Goal: Navigation & Orientation: Understand site structure

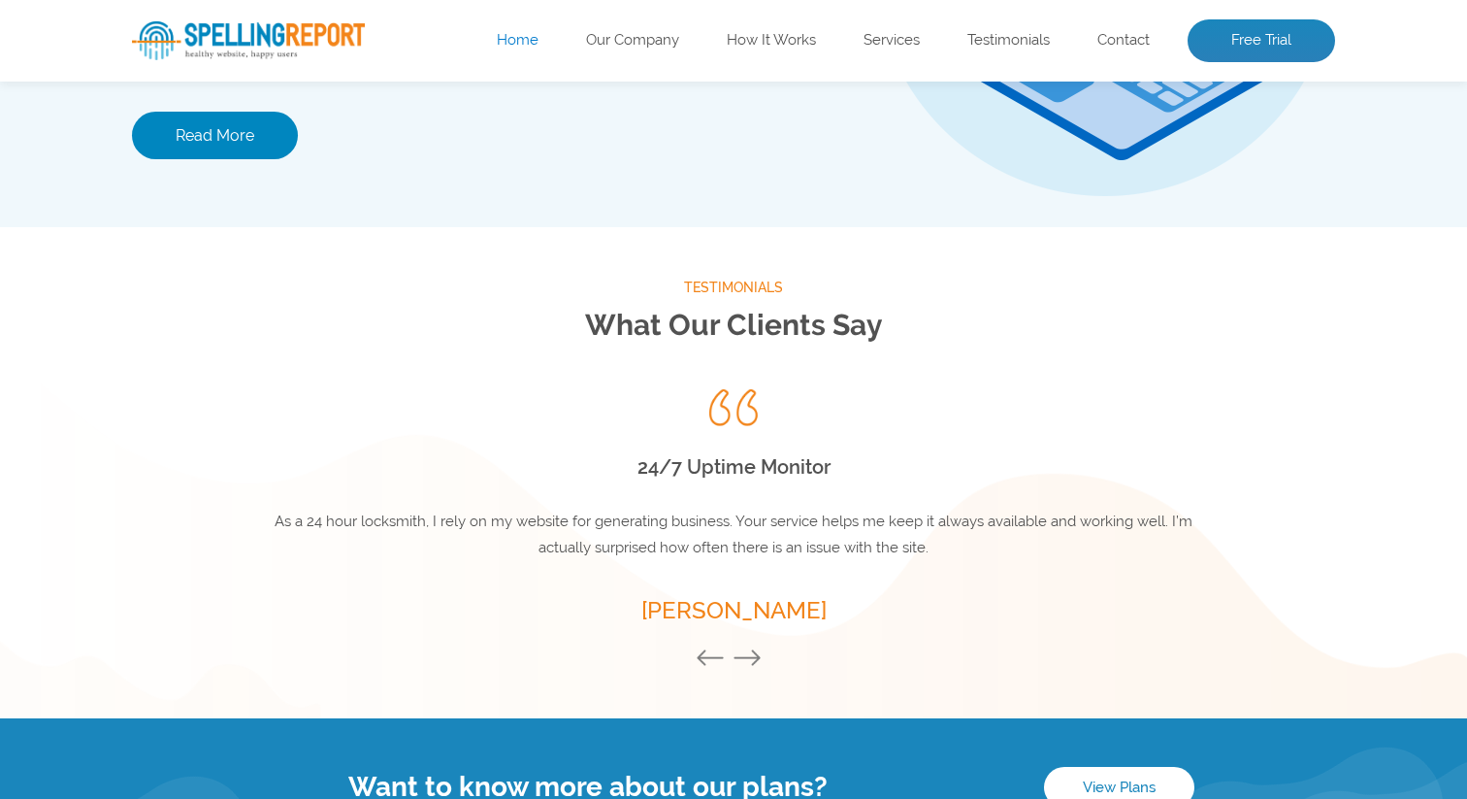
scroll to position [2699, 0]
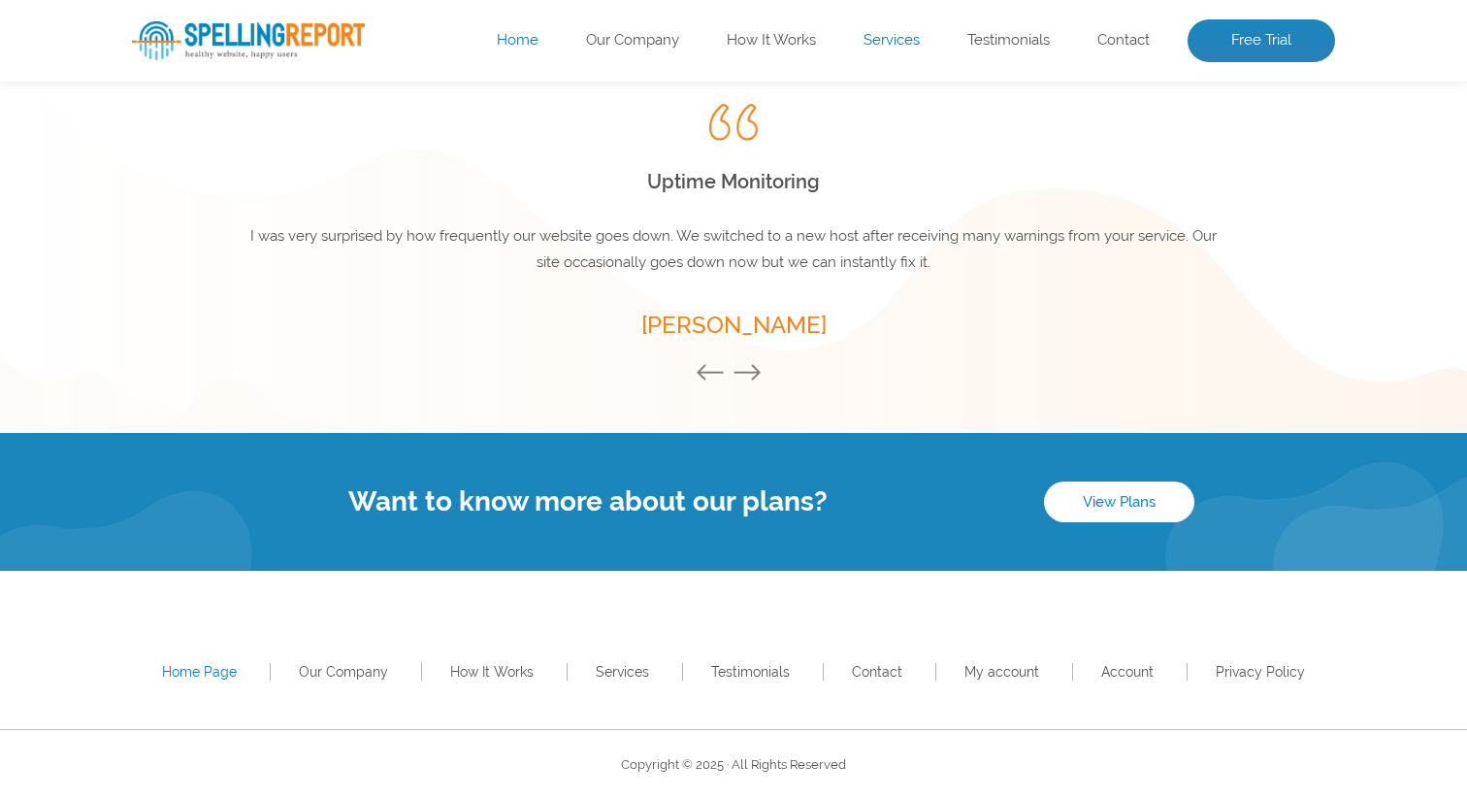
click at [882, 33] on link "Services" at bounding box center [892, 40] width 56 height 19
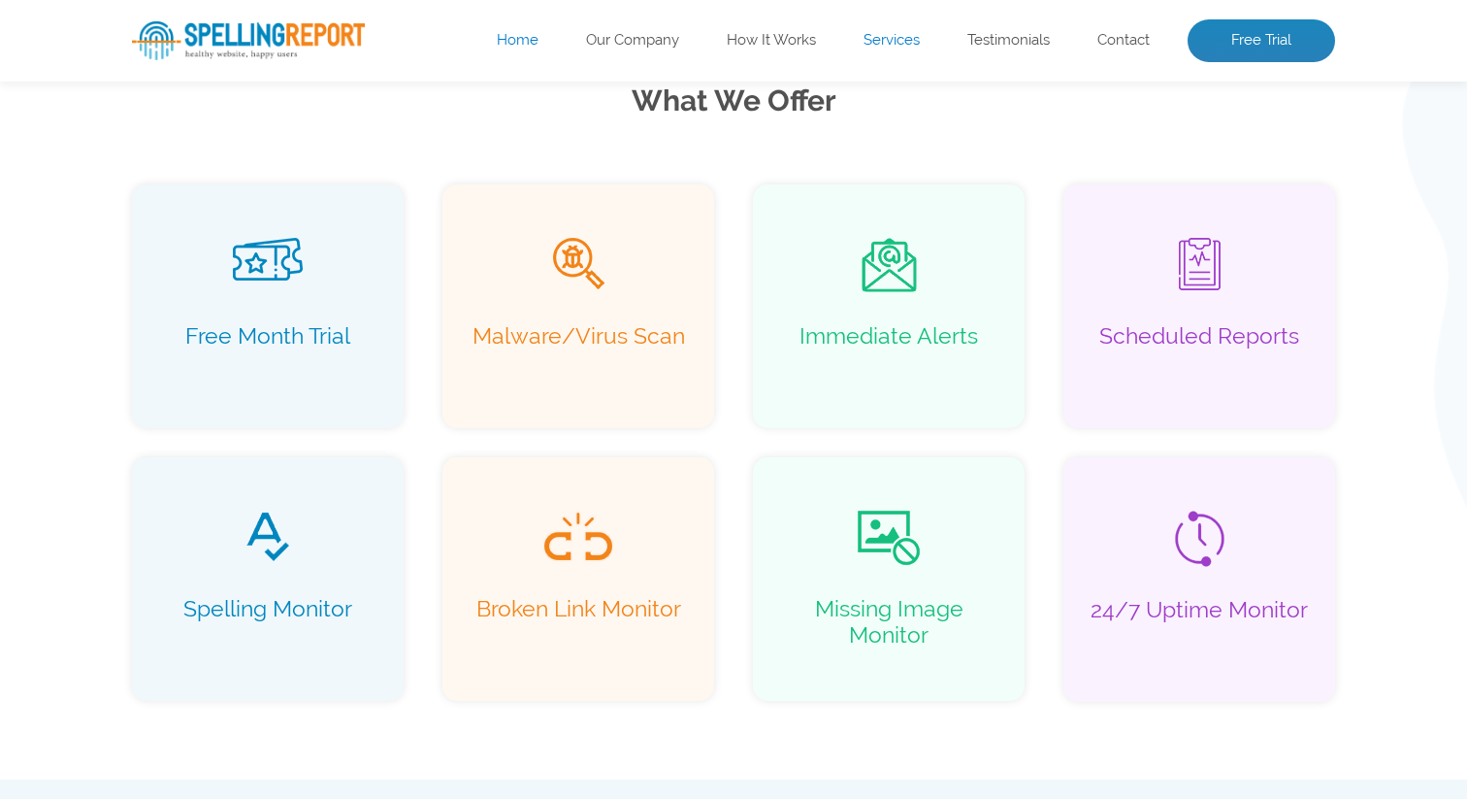
scroll to position [1250, 0]
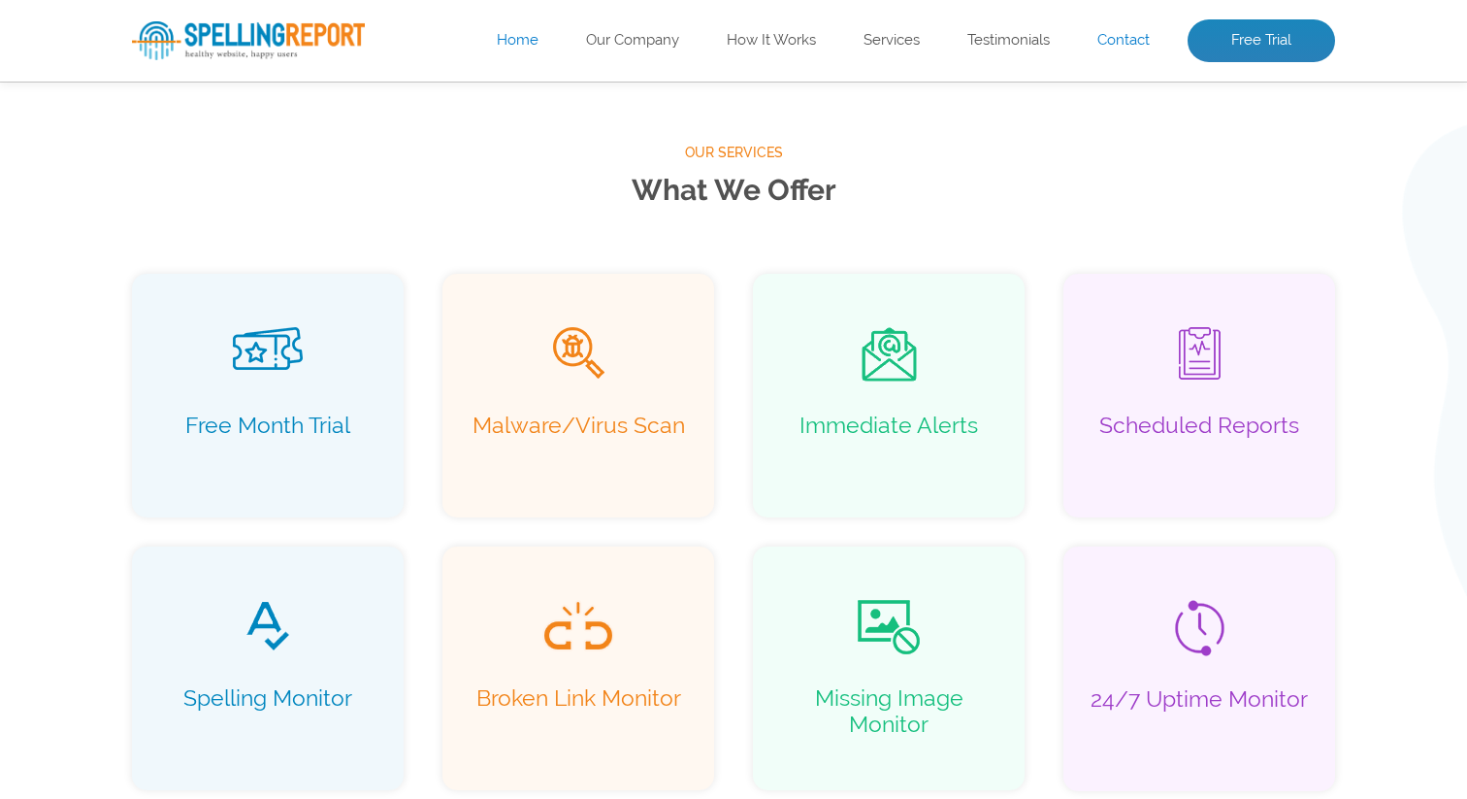
click at [1116, 31] on link "Contact" at bounding box center [1124, 40] width 52 height 19
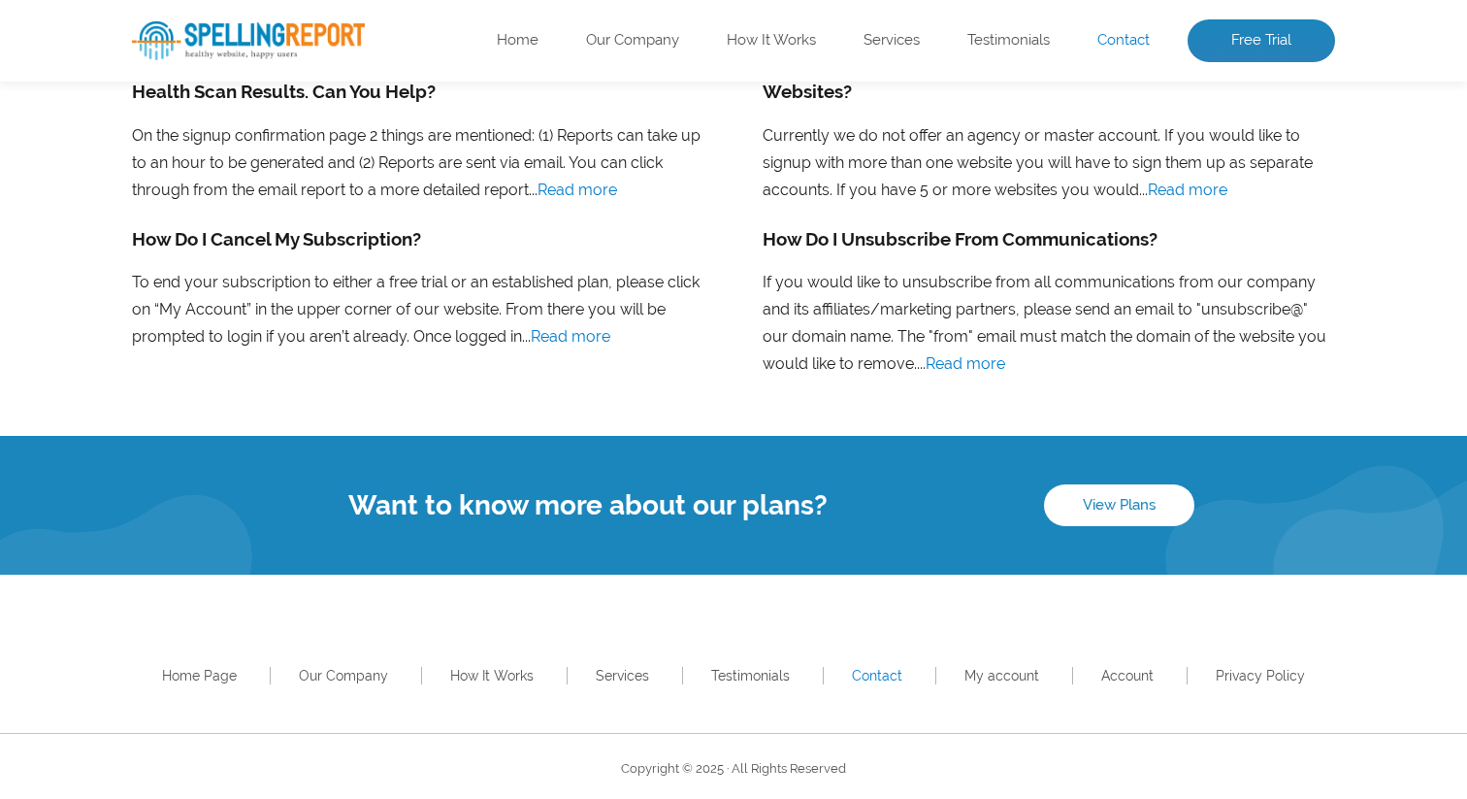
scroll to position [1588, 0]
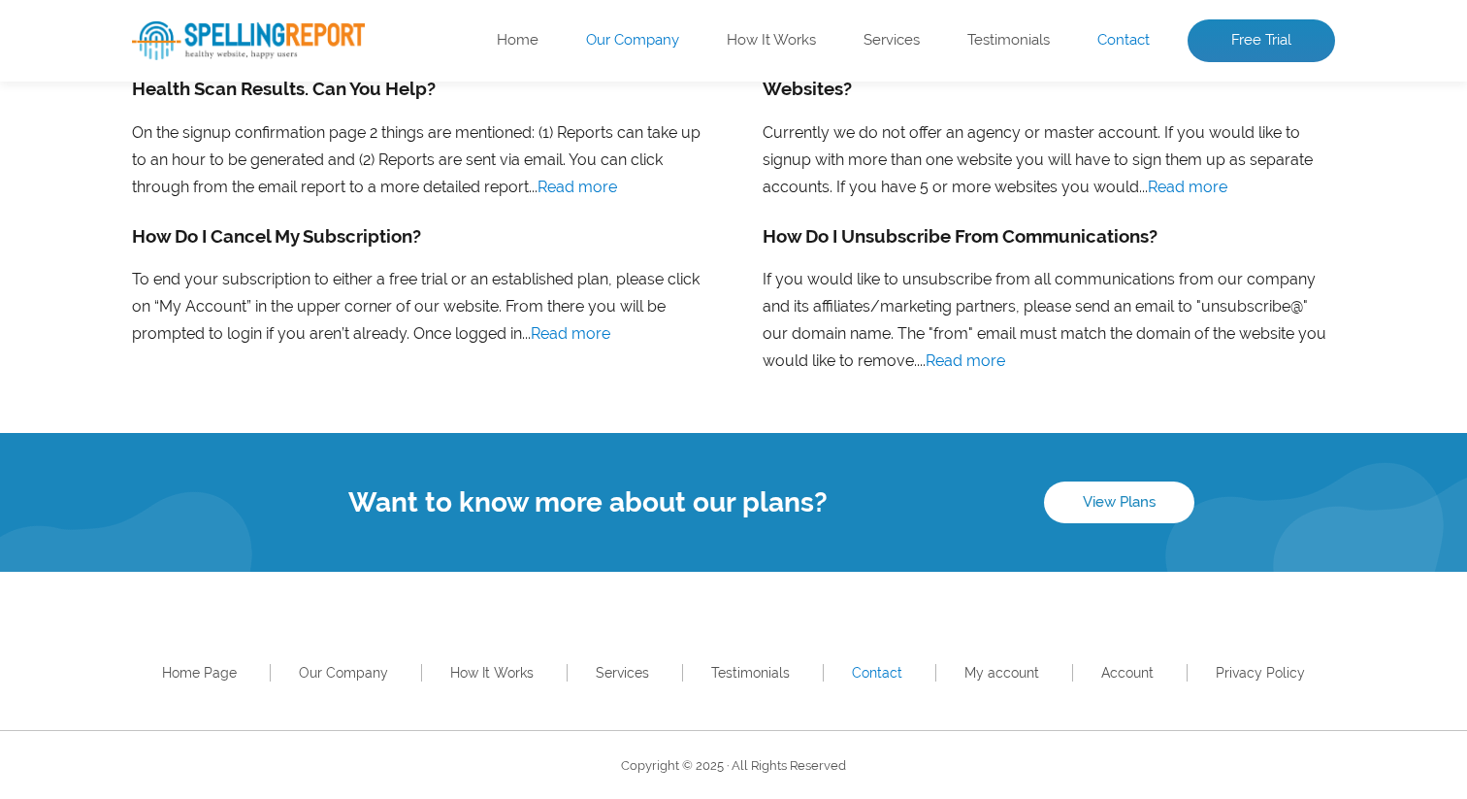
click at [611, 46] on link "Our Company" at bounding box center [632, 40] width 93 height 19
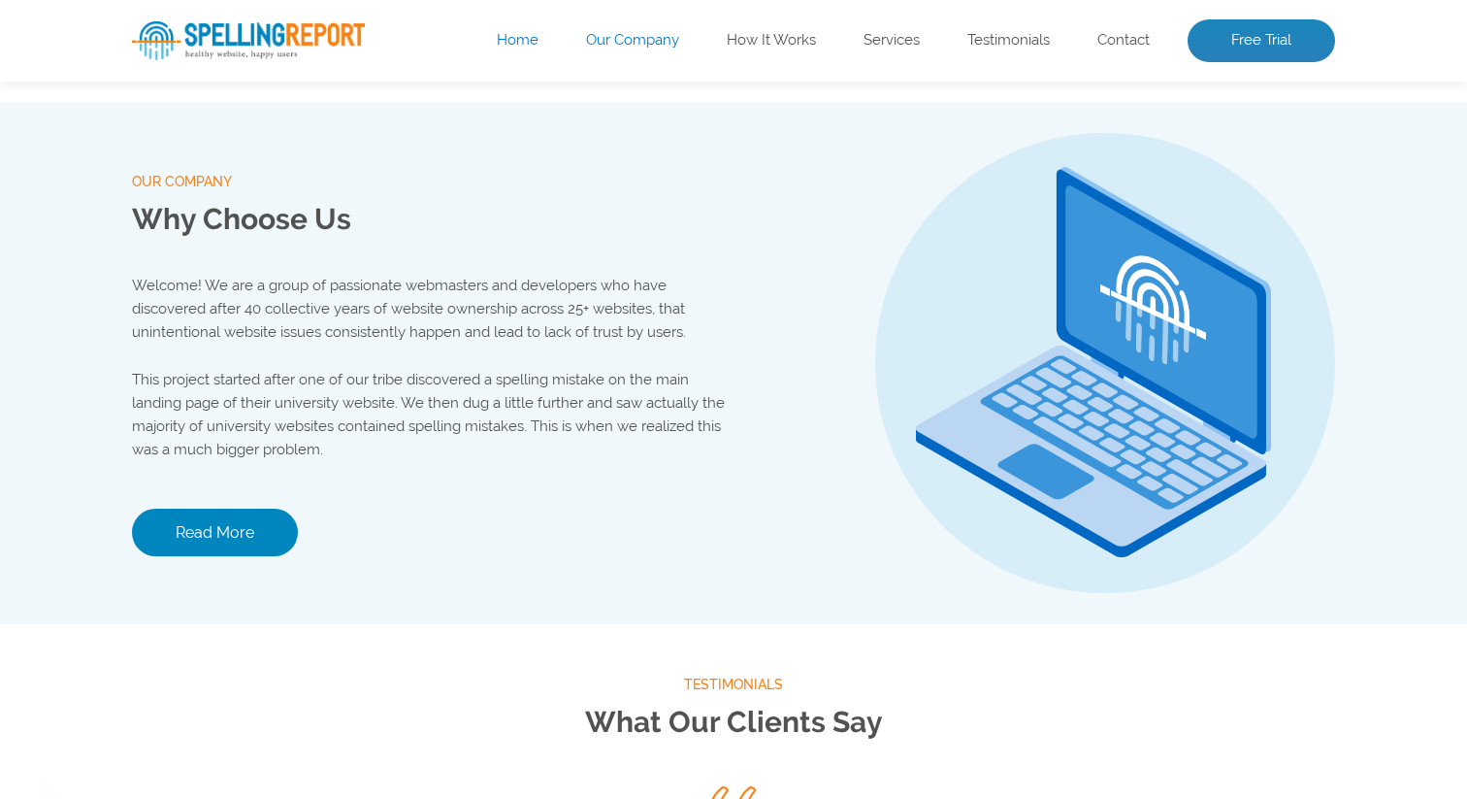
scroll to position [2036, 0]
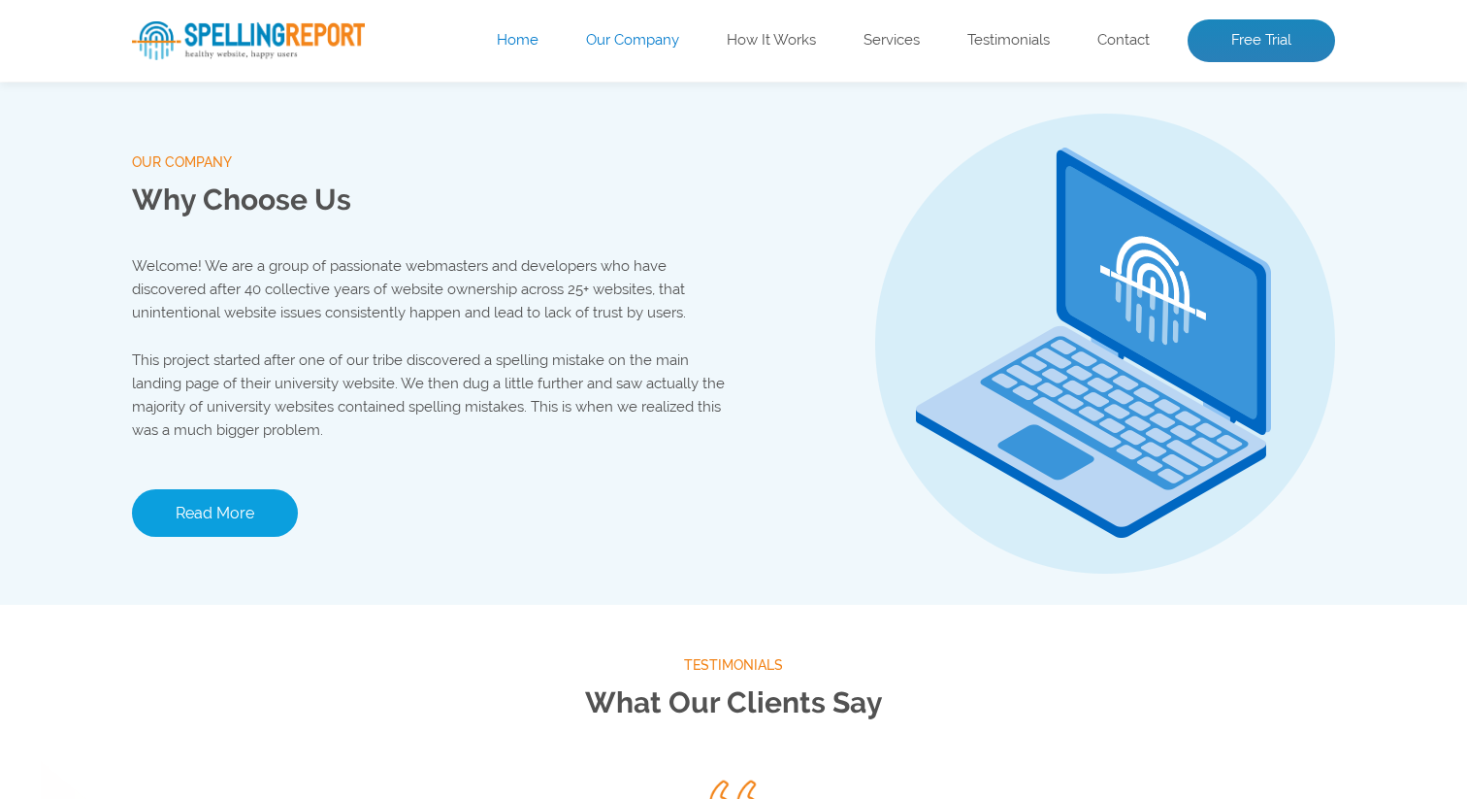
click at [220, 517] on link "Read More" at bounding box center [215, 513] width 166 height 48
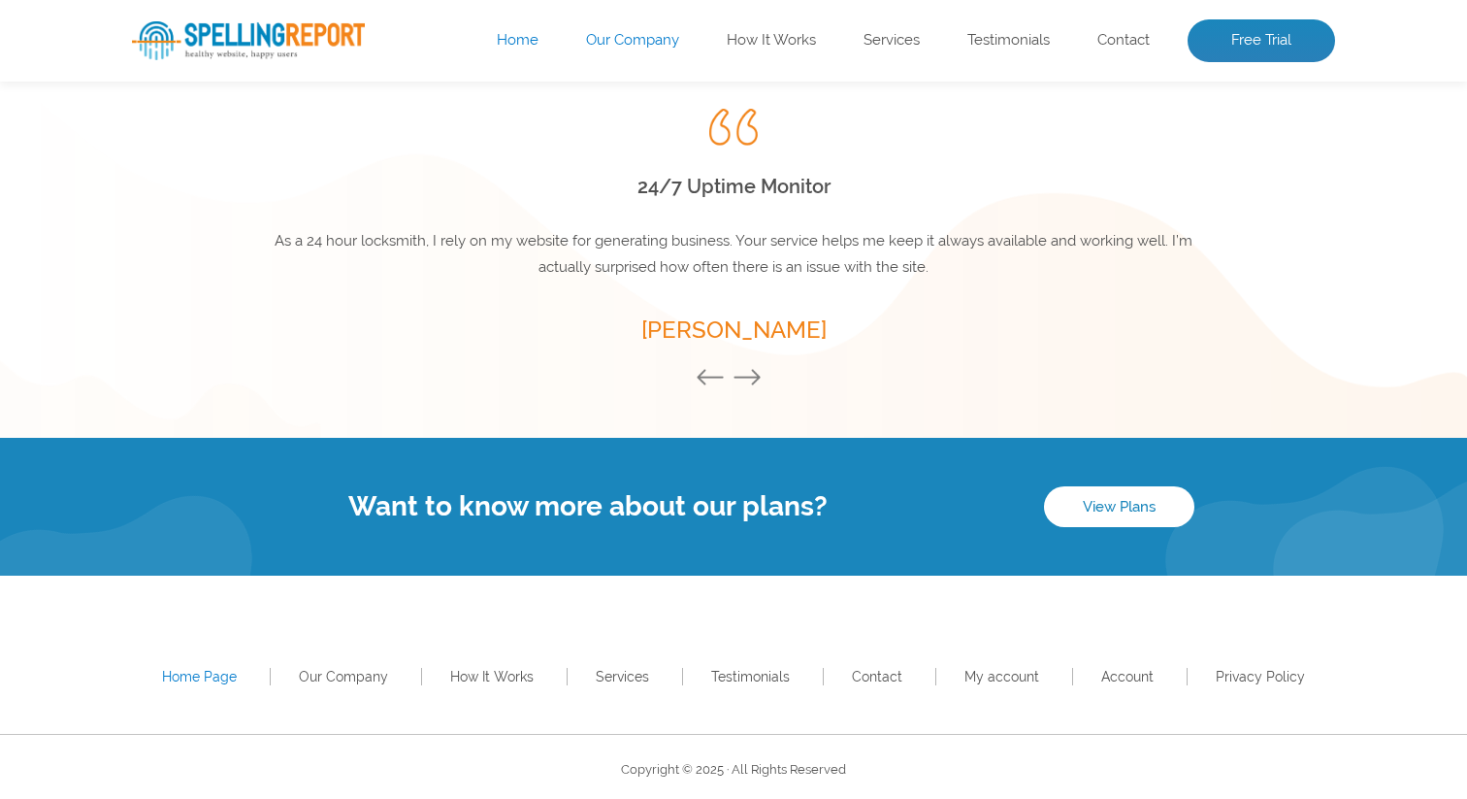
scroll to position [2699, 0]
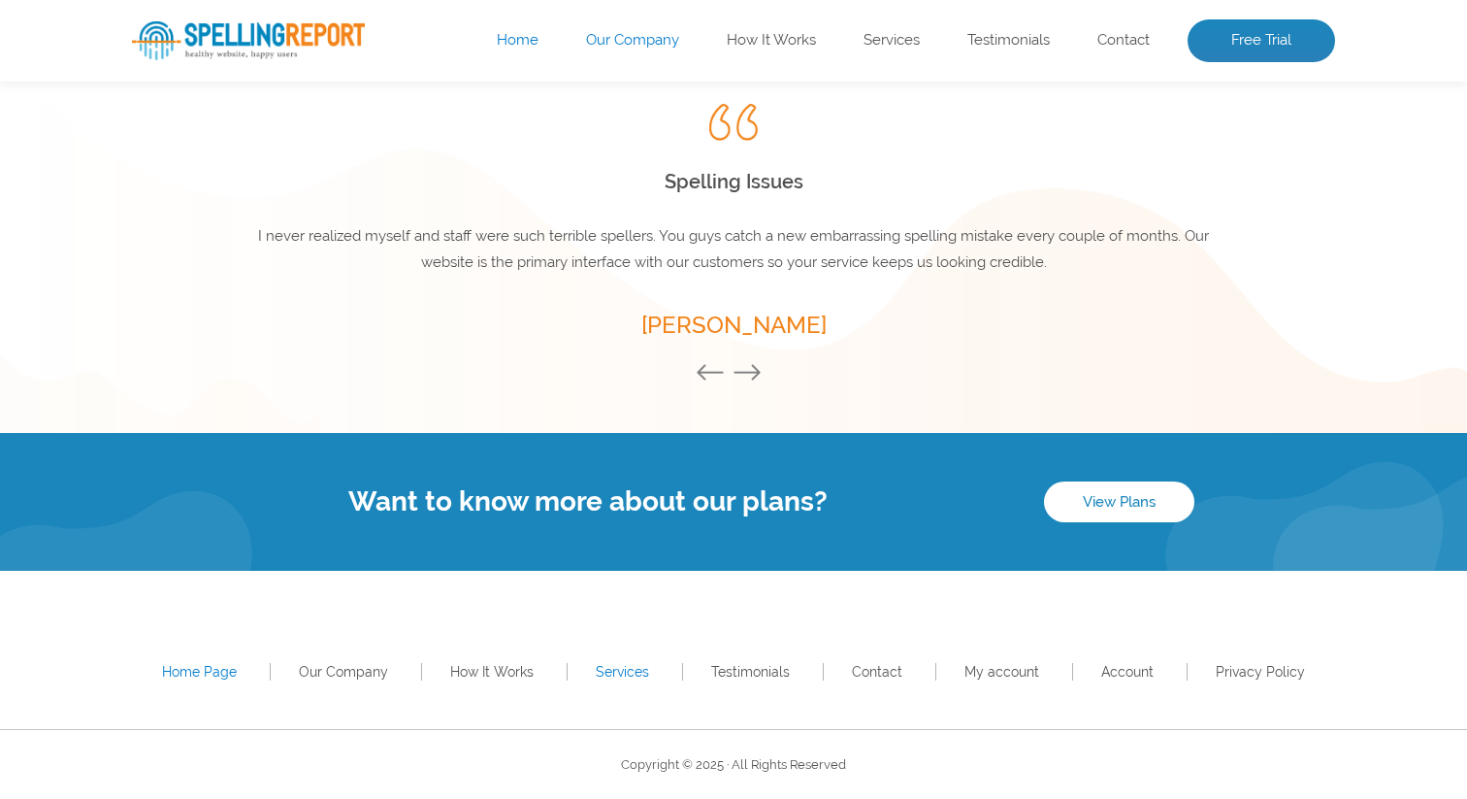
click at [624, 672] on link "Services" at bounding box center [622, 672] width 53 height 16
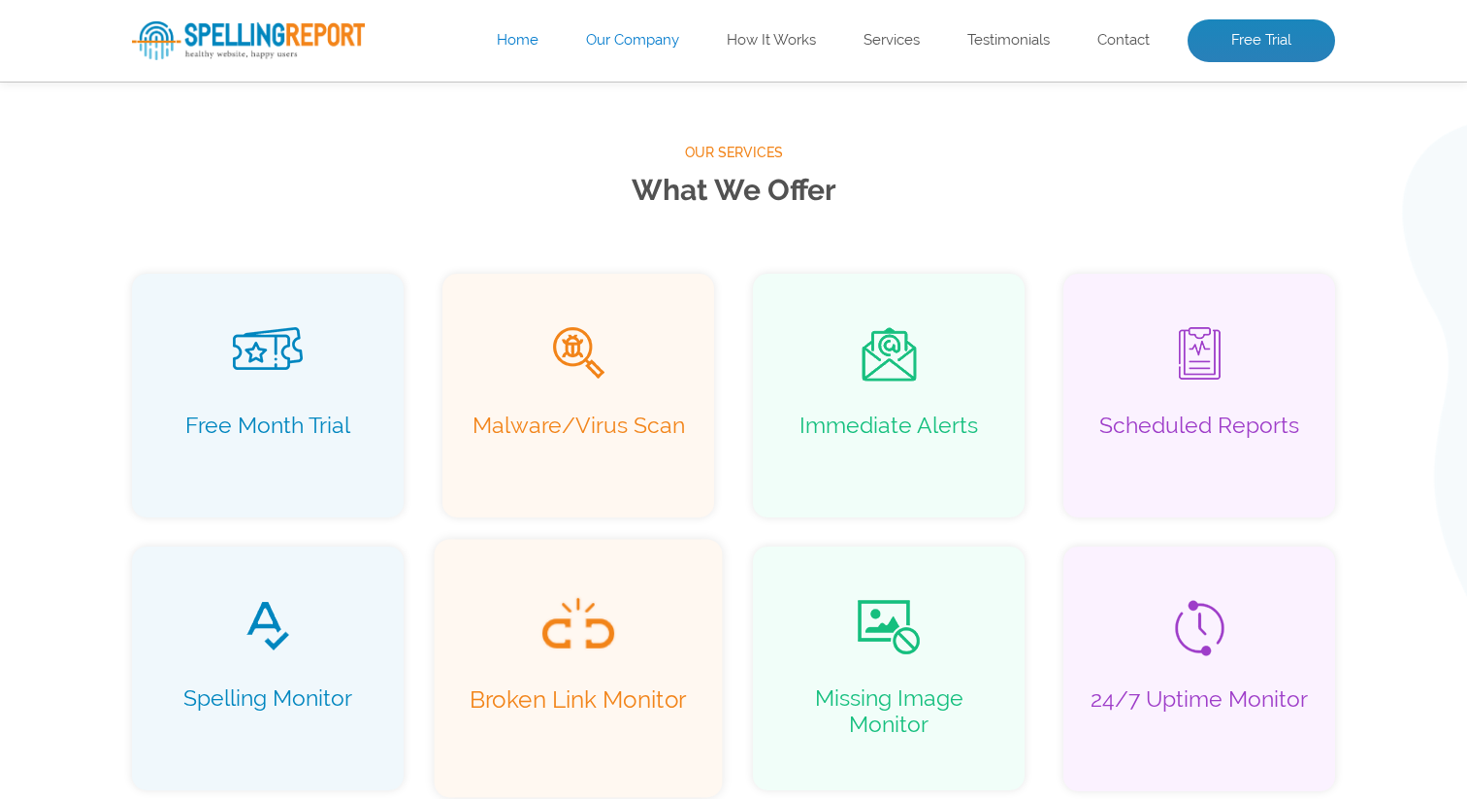
scroll to position [0, 0]
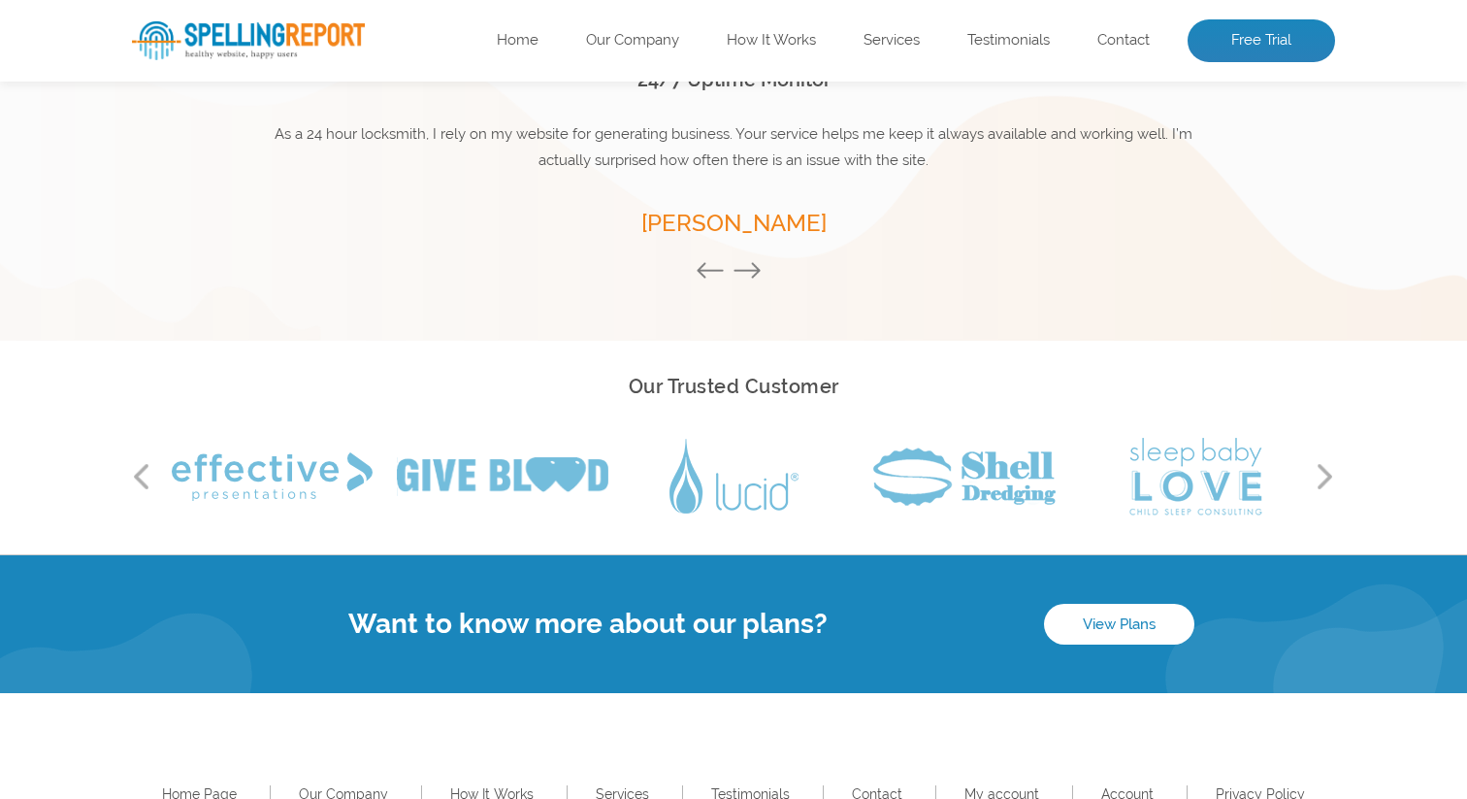
scroll to position [1390, 0]
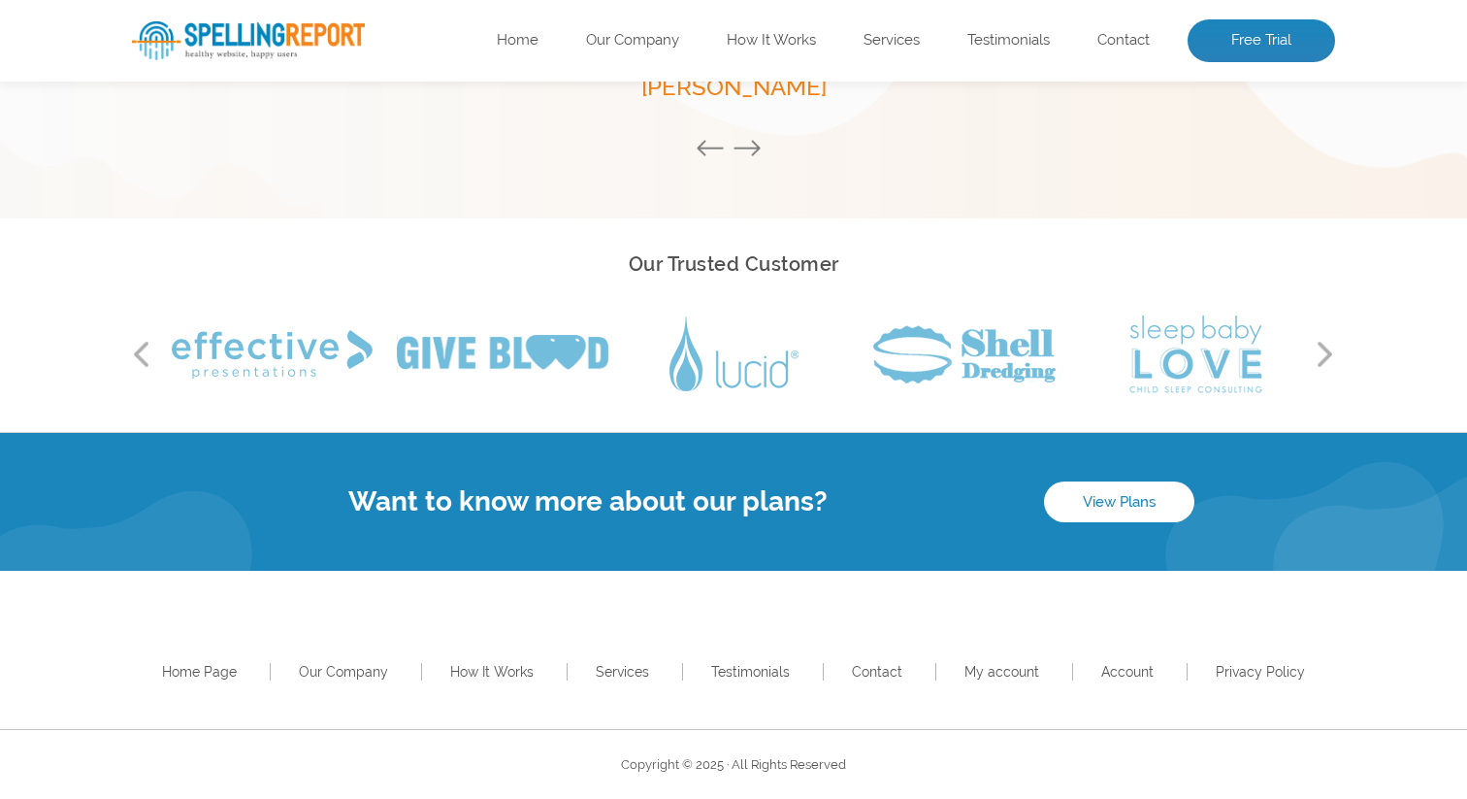
click at [1313, 335] on div "Previous Next" at bounding box center [733, 354] width 1203 height 97
click at [1326, 348] on button "Next" at bounding box center [1325, 354] width 19 height 29
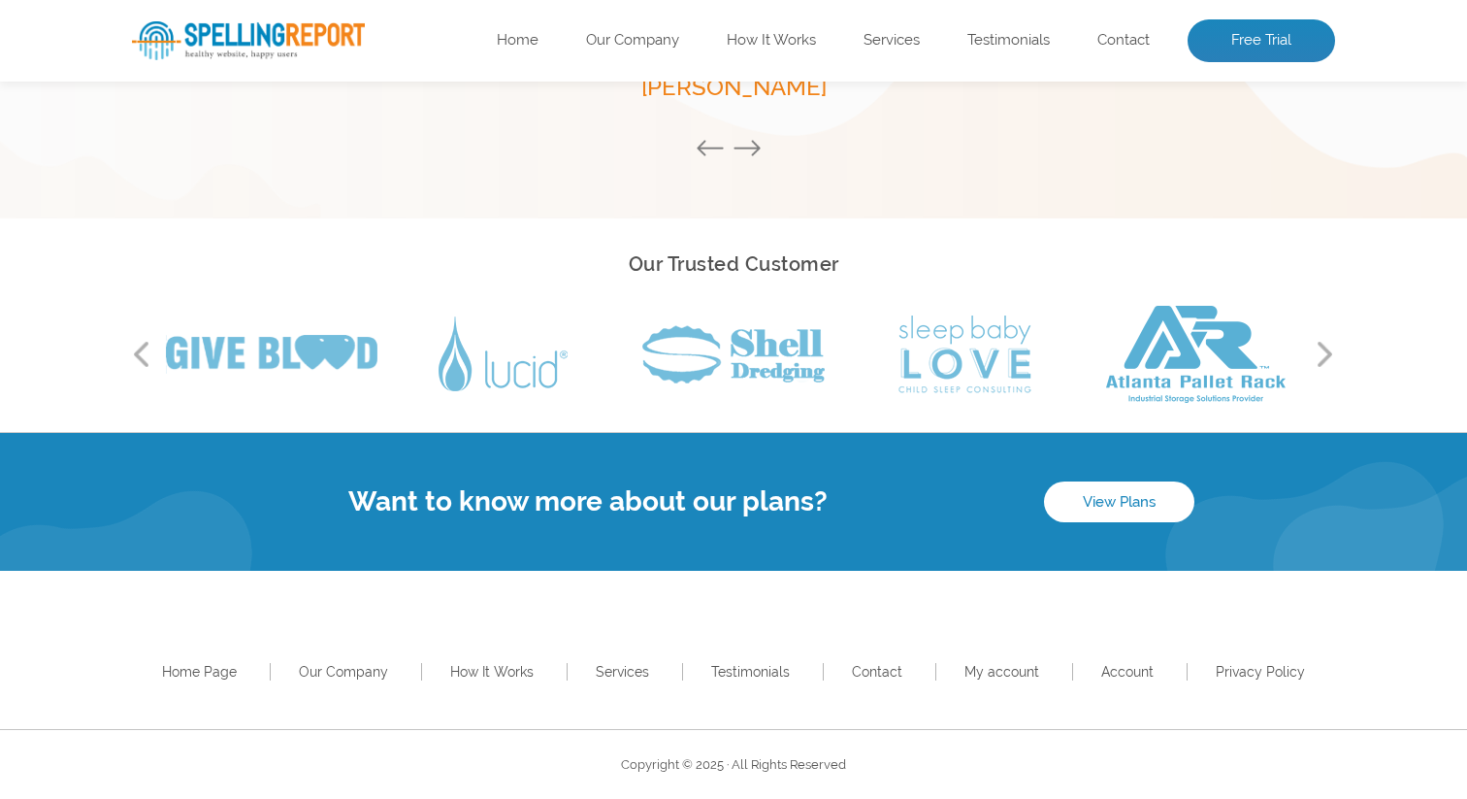
click at [1326, 348] on button "Next" at bounding box center [1325, 354] width 19 height 29
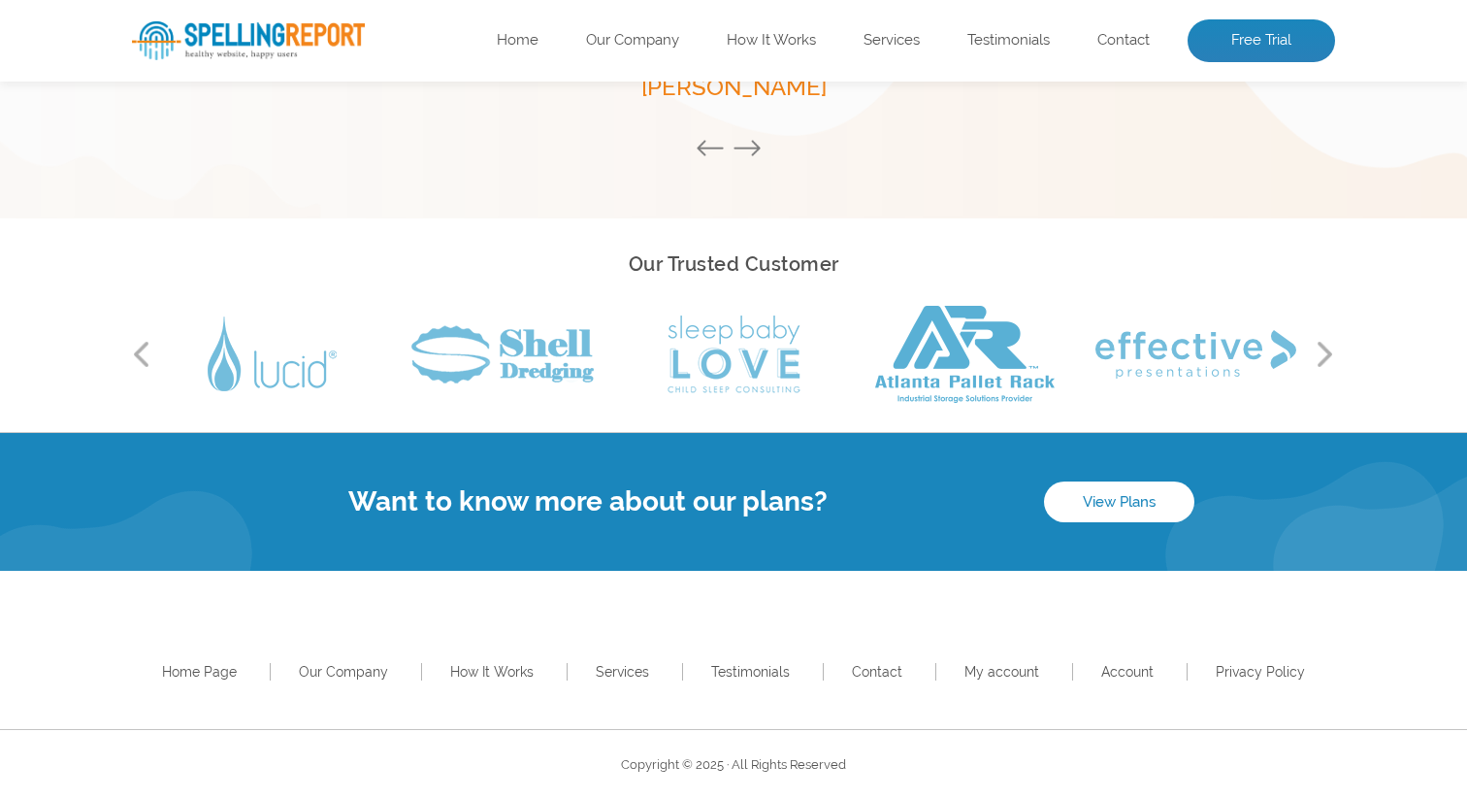
click at [1326, 348] on button "Next" at bounding box center [1325, 354] width 19 height 29
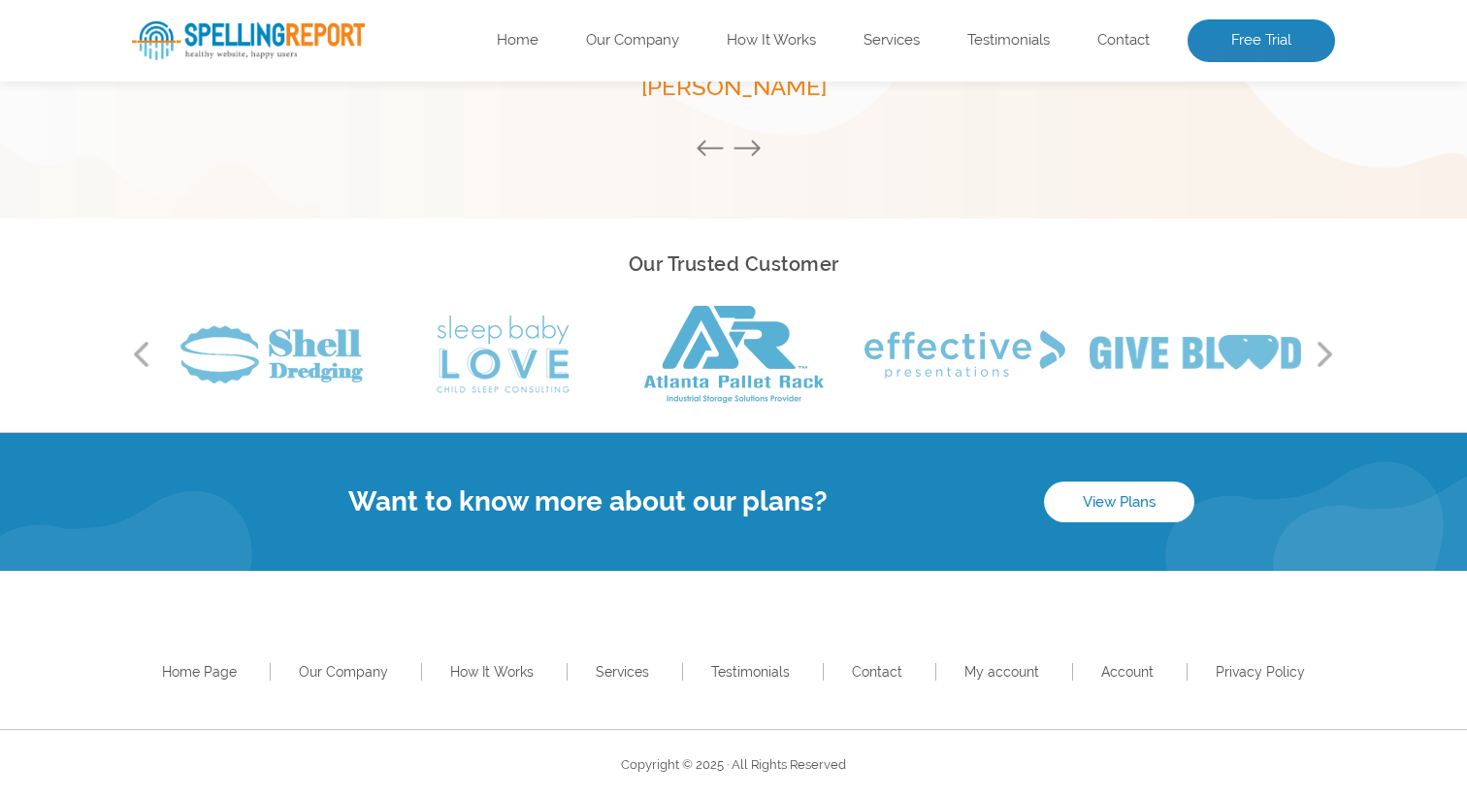
click at [1326, 348] on button "Next" at bounding box center [1325, 354] width 19 height 29
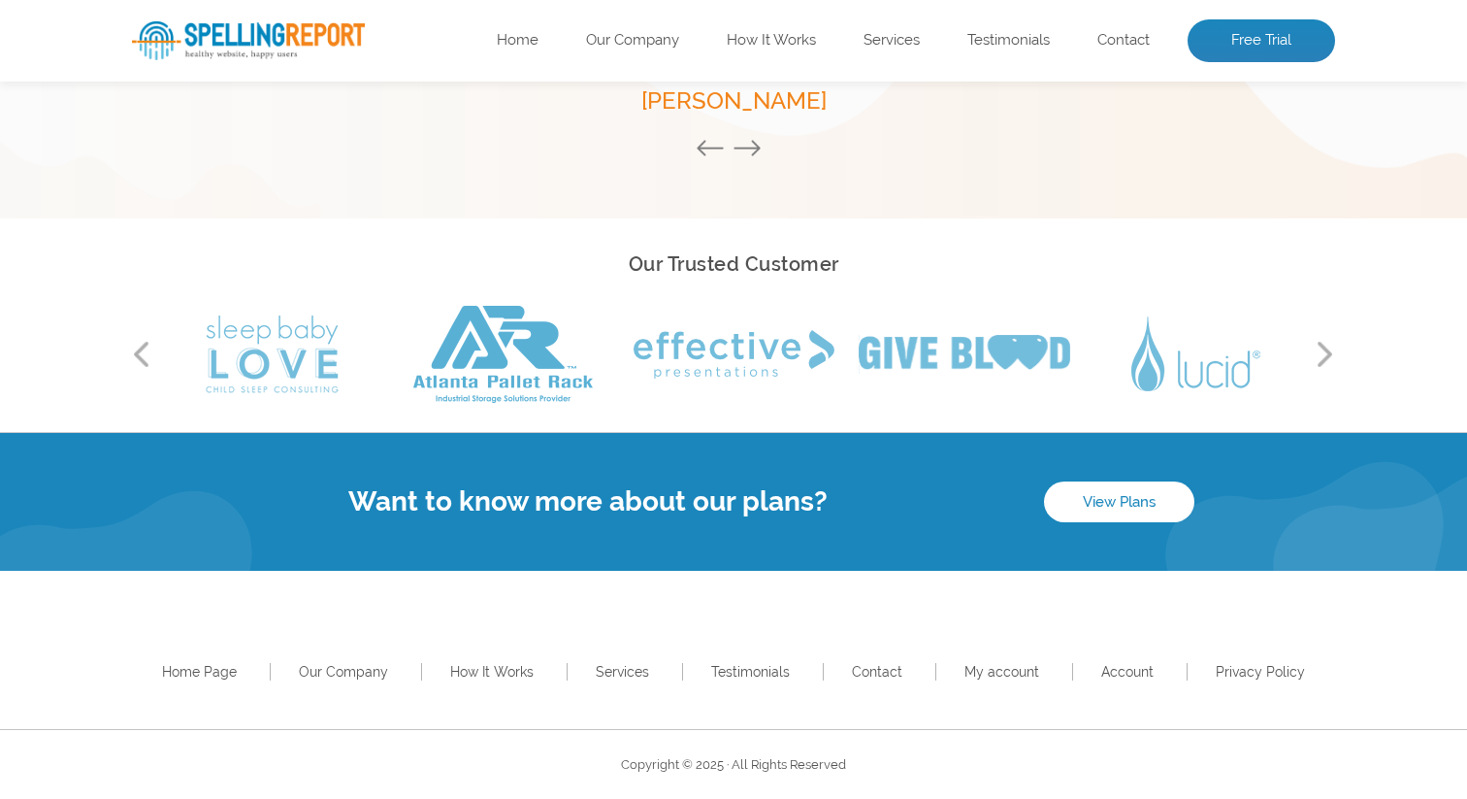
scroll to position [0, 0]
